Goal: Find specific page/section: Find specific page/section

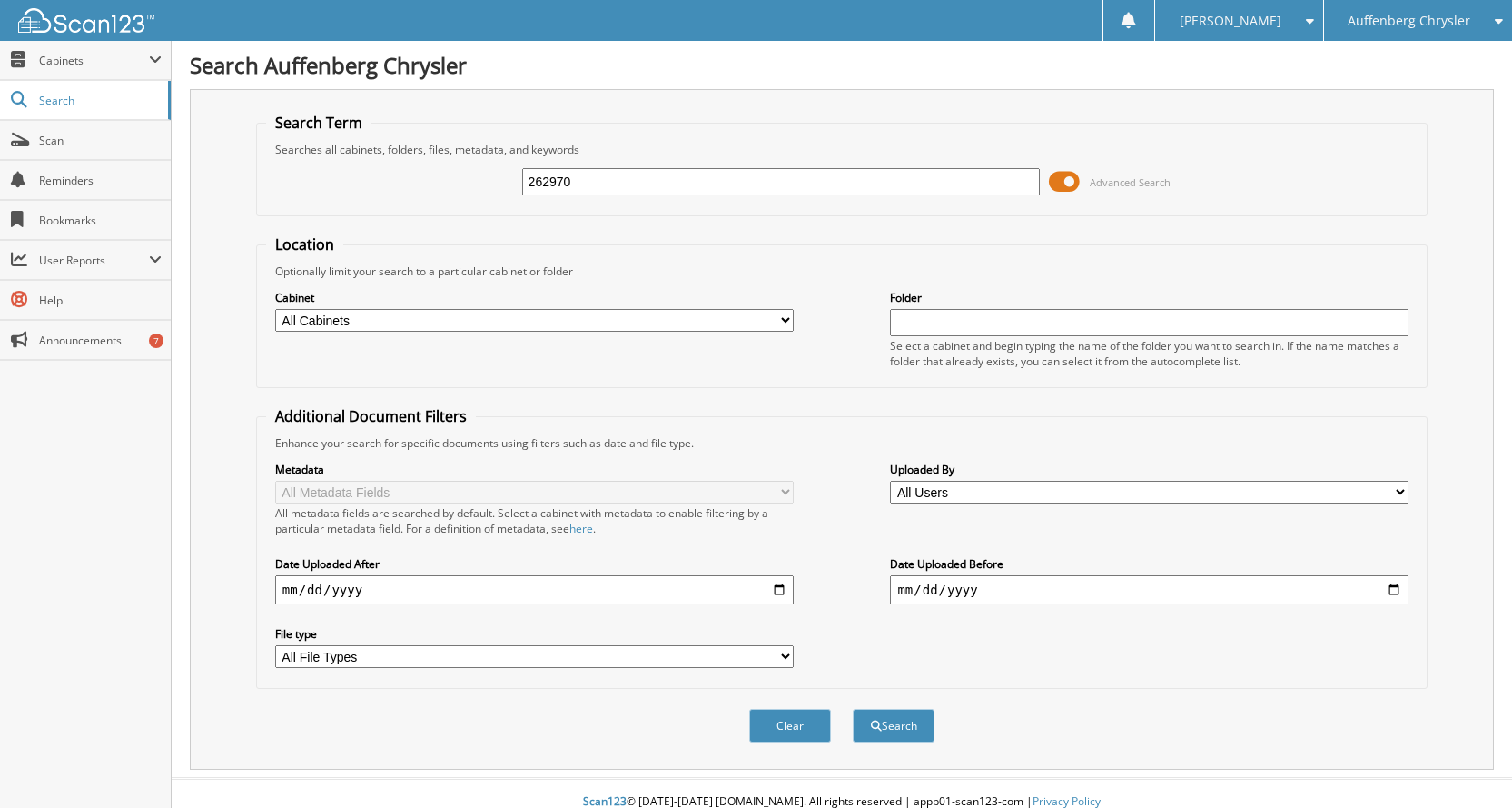
type input "262970"
click at [852, 709] on button "Search" at bounding box center [893, 726] width 82 height 34
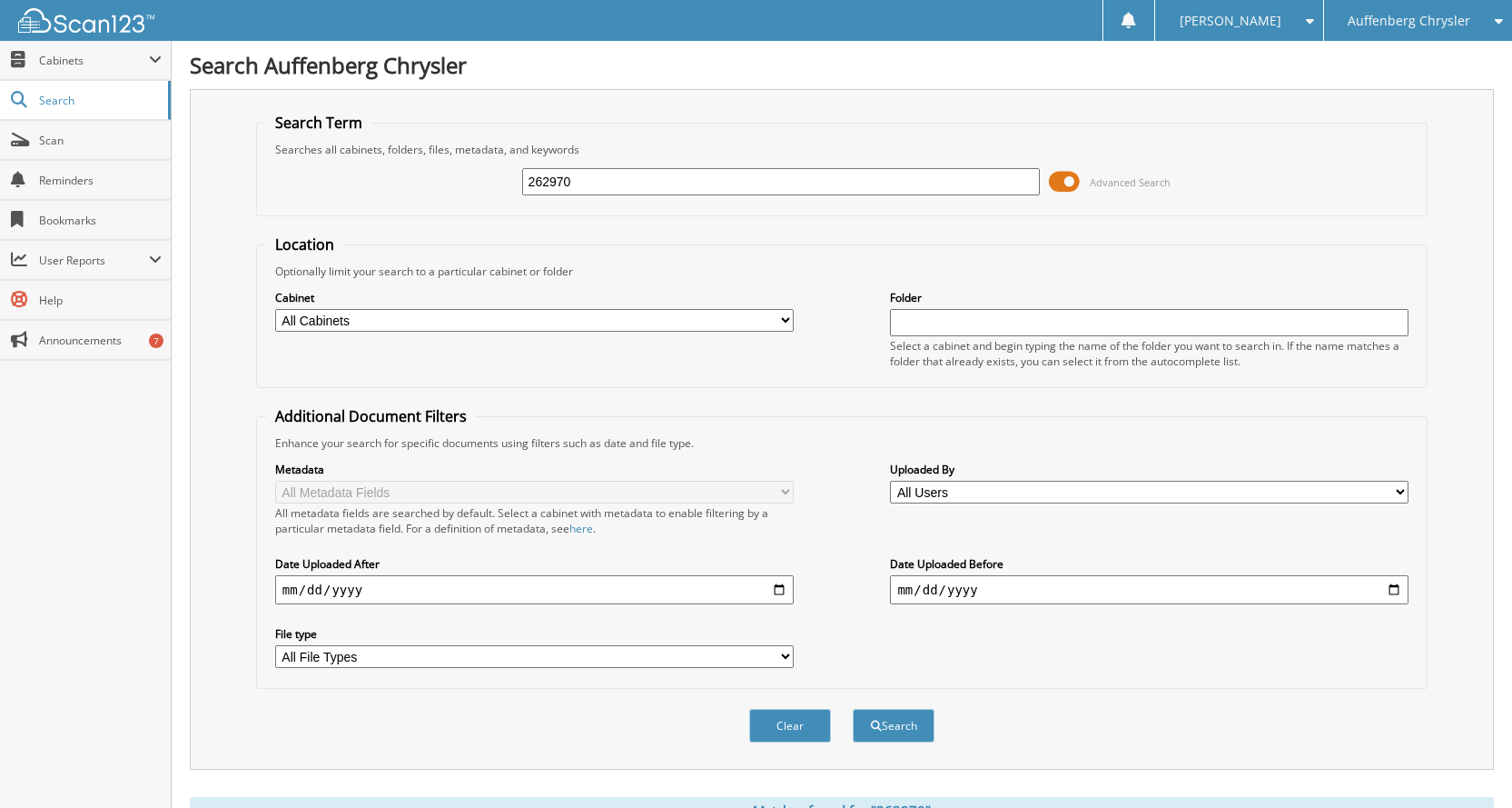
click at [1067, 183] on span at bounding box center [1063, 181] width 31 height 27
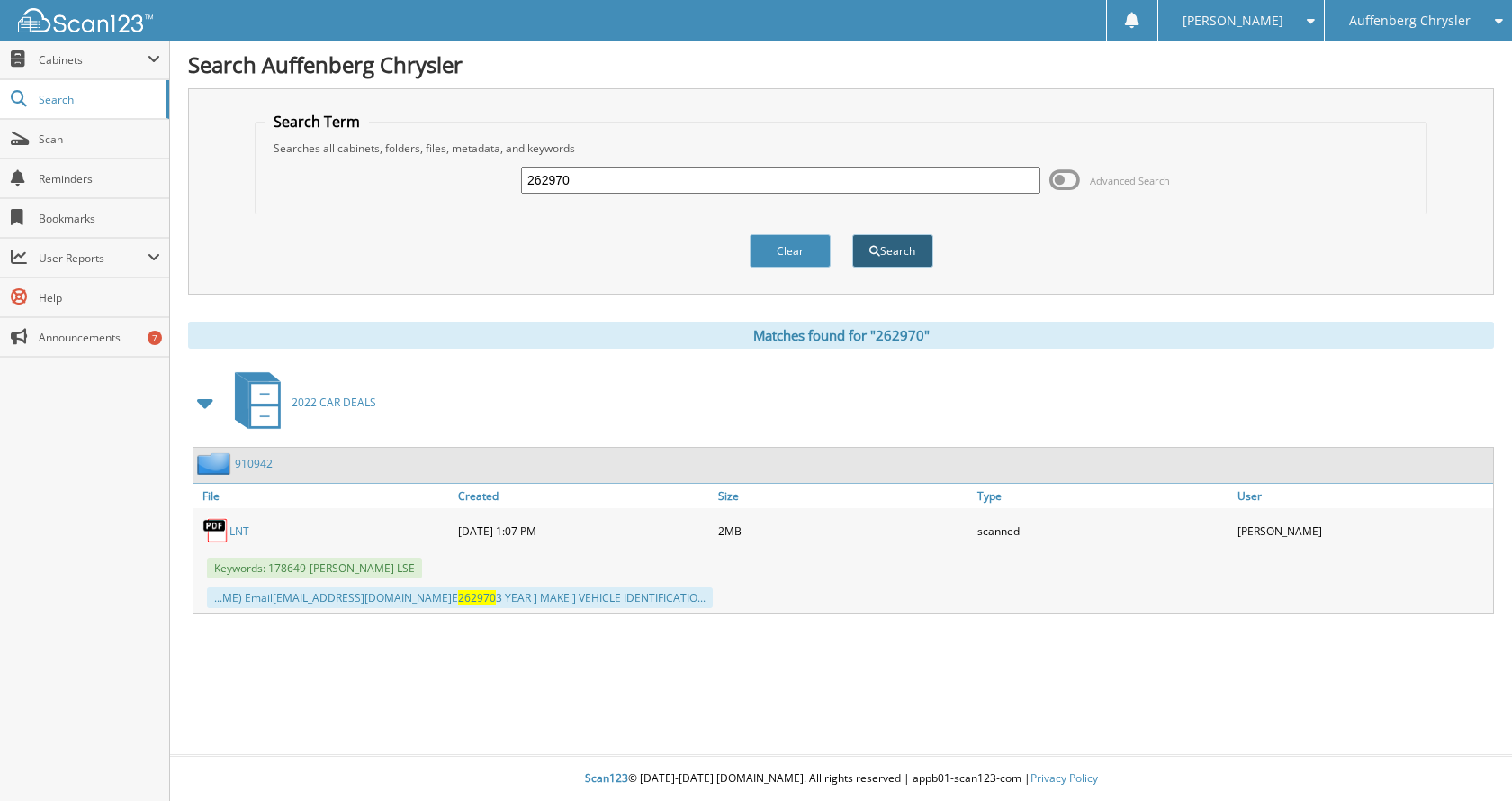
click at [919, 258] on button "Search" at bounding box center [893, 251] width 81 height 33
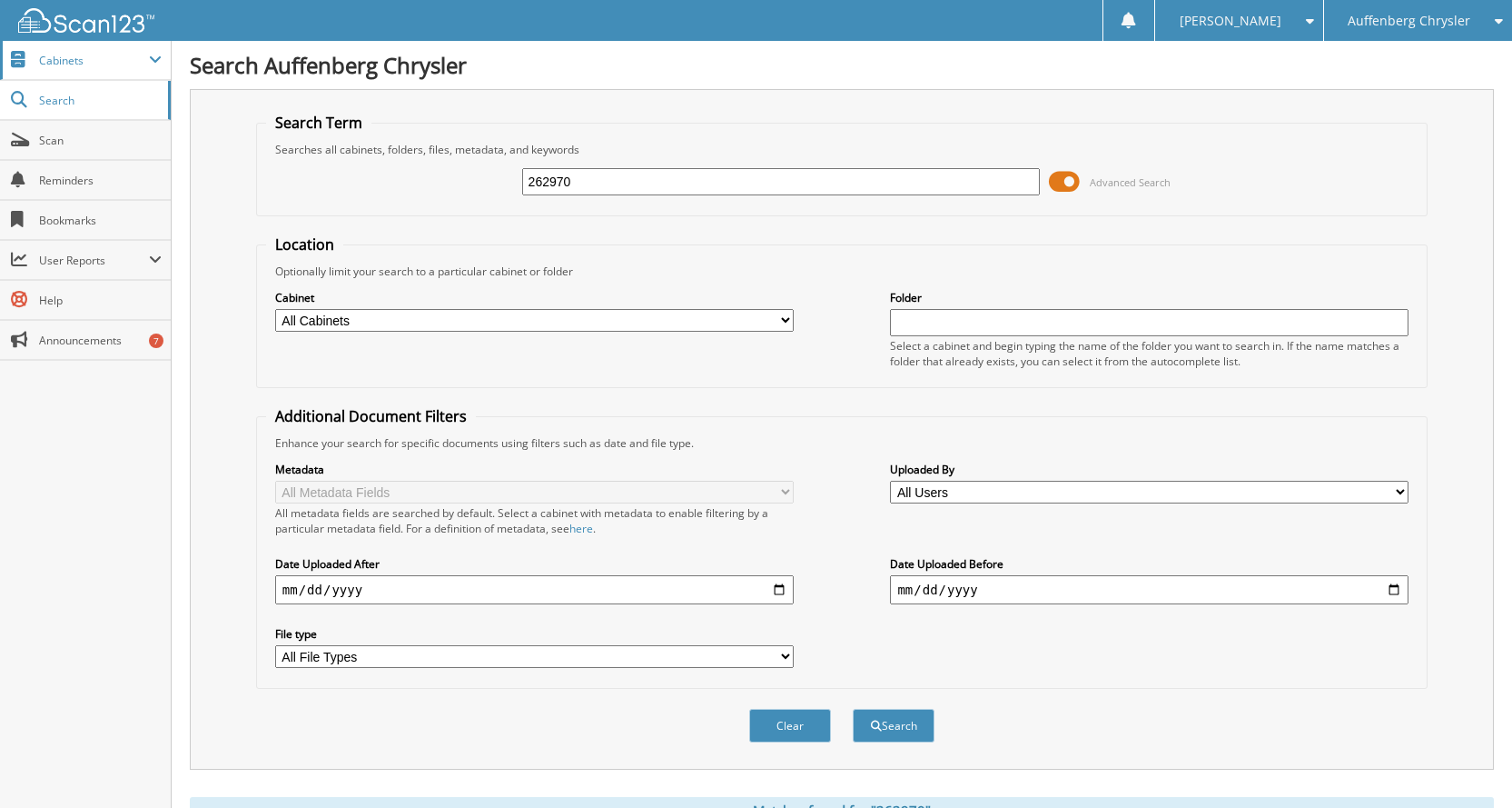
click at [90, 55] on span "Cabinets" at bounding box center [94, 60] width 110 height 15
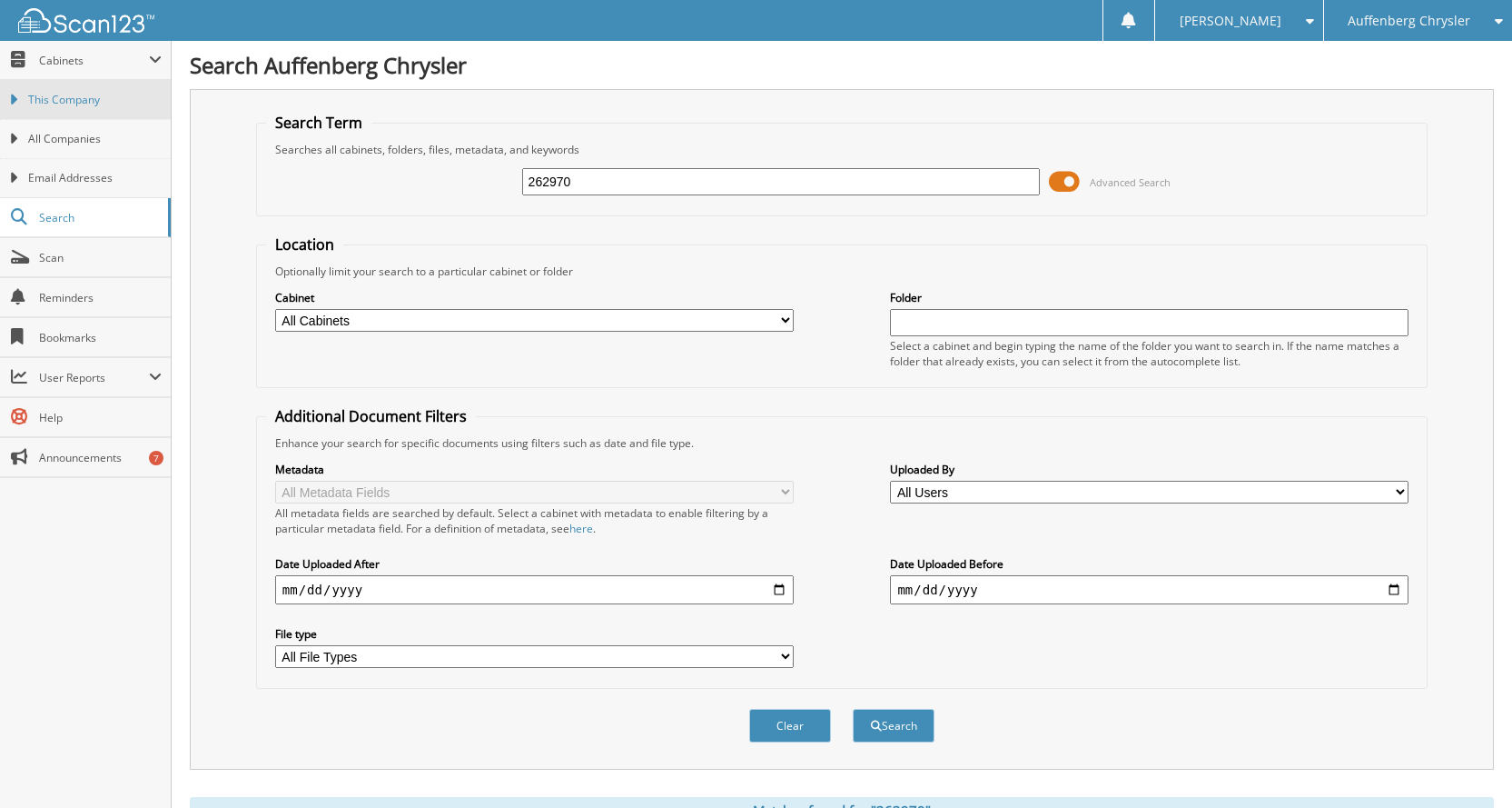
click at [86, 98] on span "This Company" at bounding box center [95, 99] width 133 height 16
